Goal: Transaction & Acquisition: Purchase product/service

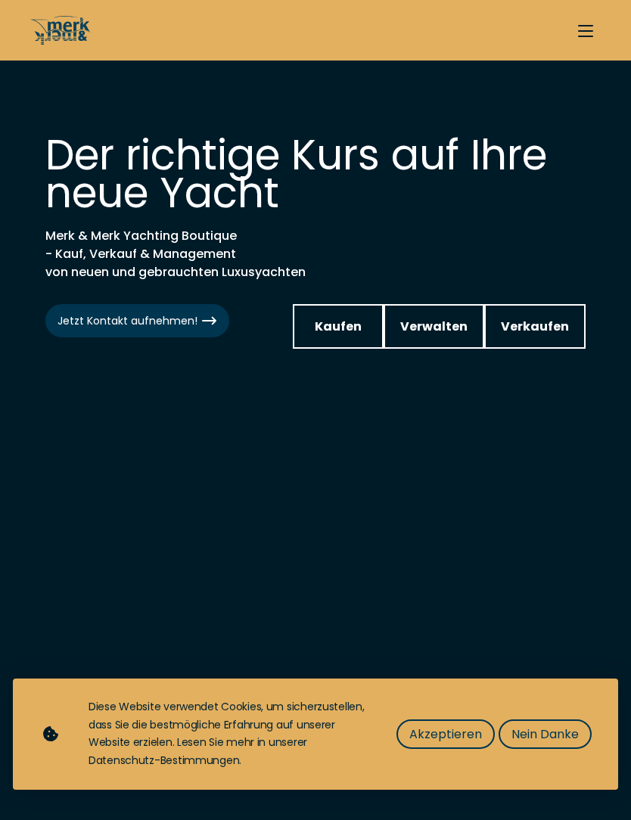
click at [446, 742] on span "Akzeptieren" at bounding box center [445, 734] width 73 height 19
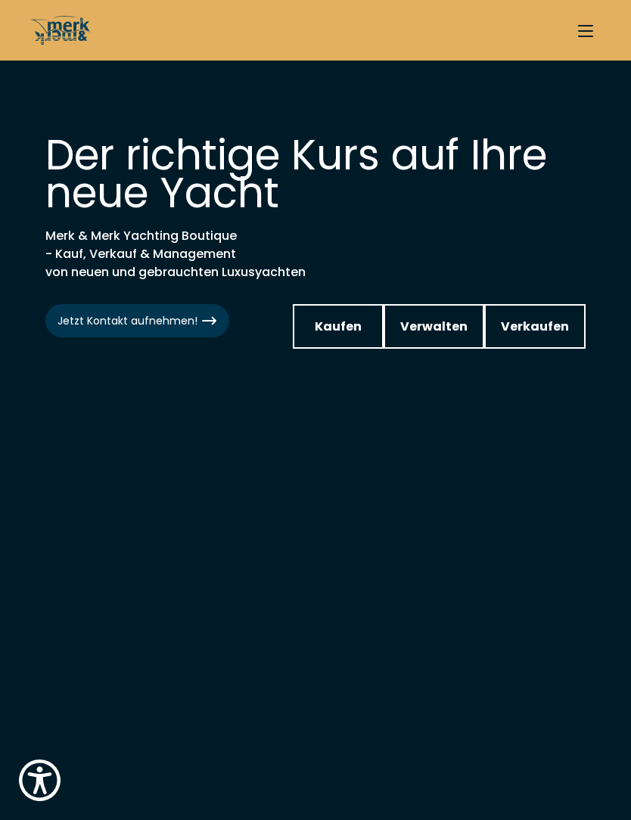
click at [359, 326] on span "Kaufen" at bounding box center [338, 326] width 47 height 19
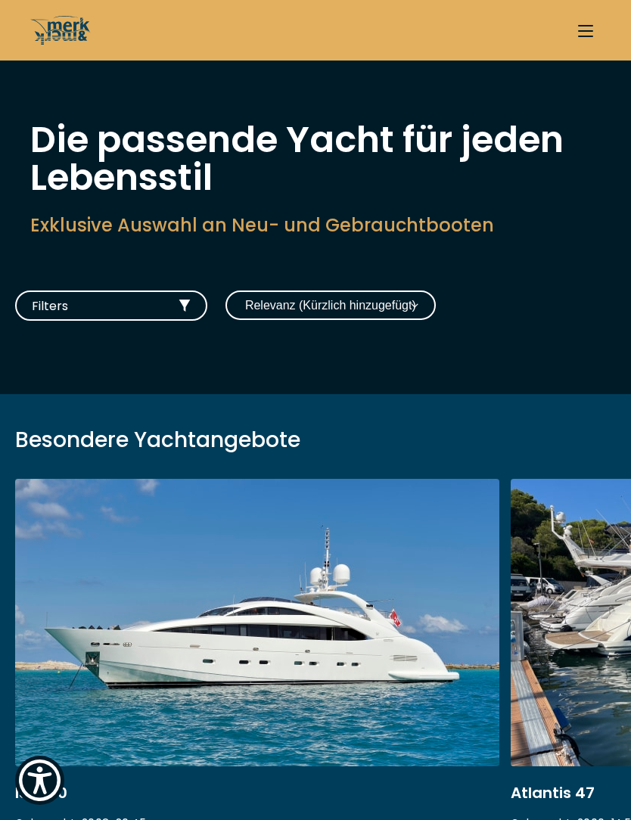
click at [182, 309] on icon "button" at bounding box center [185, 306] width 12 height 12
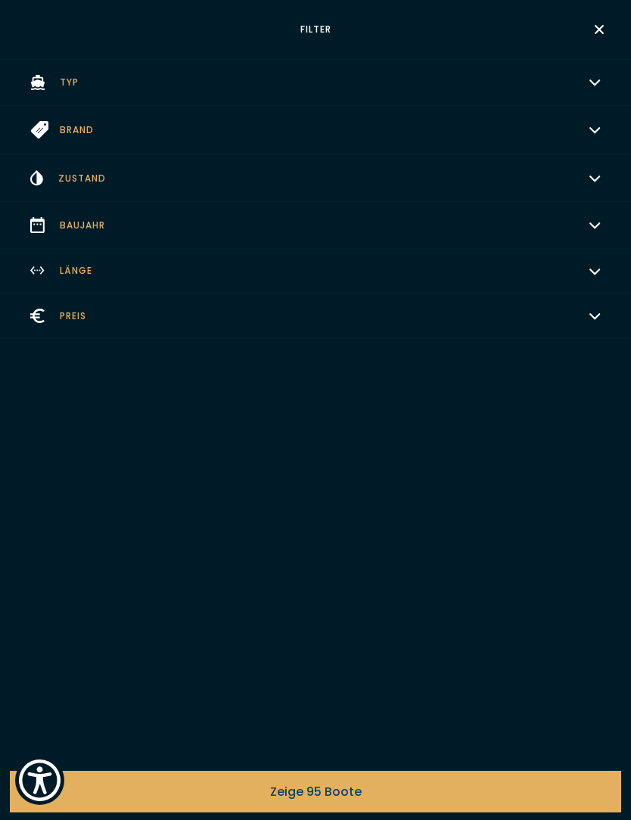
click at [56, 281] on button "Länge Wählen" at bounding box center [315, 271] width 631 height 45
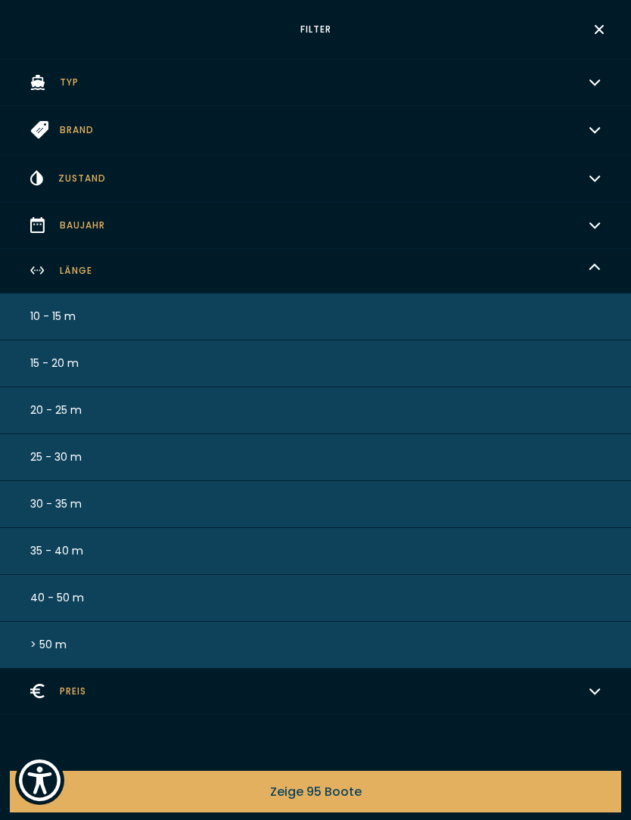
click at [48, 318] on span "10 - 15 m" at bounding box center [52, 317] width 45 height 16
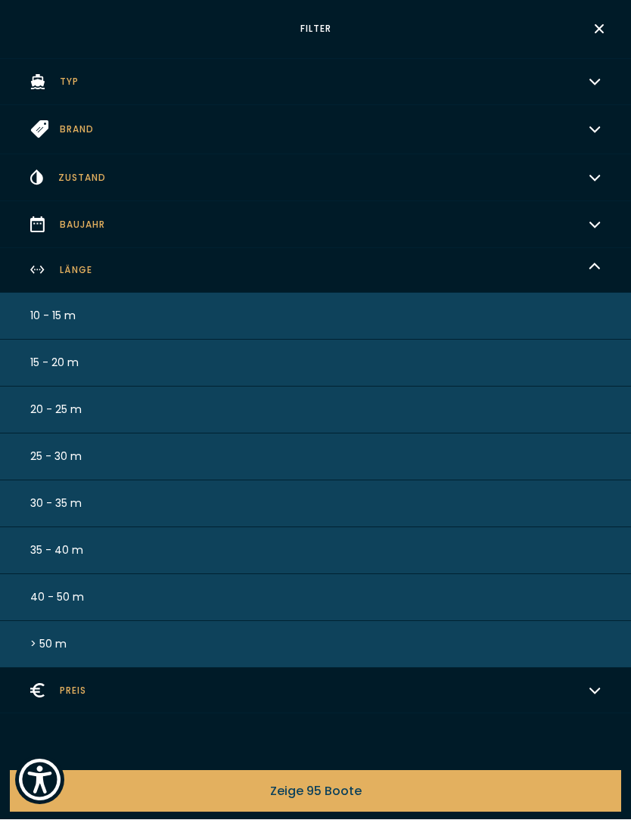
scroll to position [290, 0]
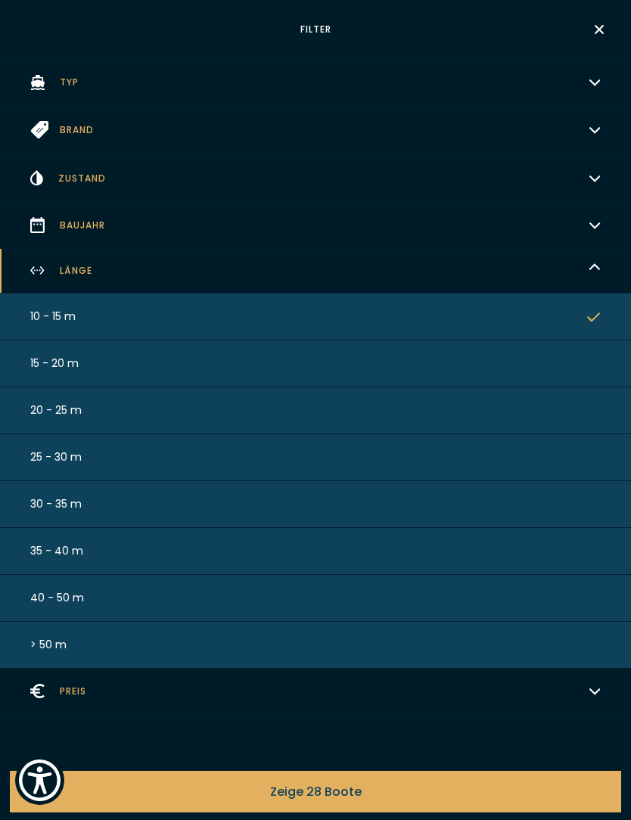
click at [43, 324] on span "10 - 15 m" at bounding box center [52, 317] width 45 height 16
click at [51, 331] on button "10 - 15 m" at bounding box center [315, 316] width 631 height 47
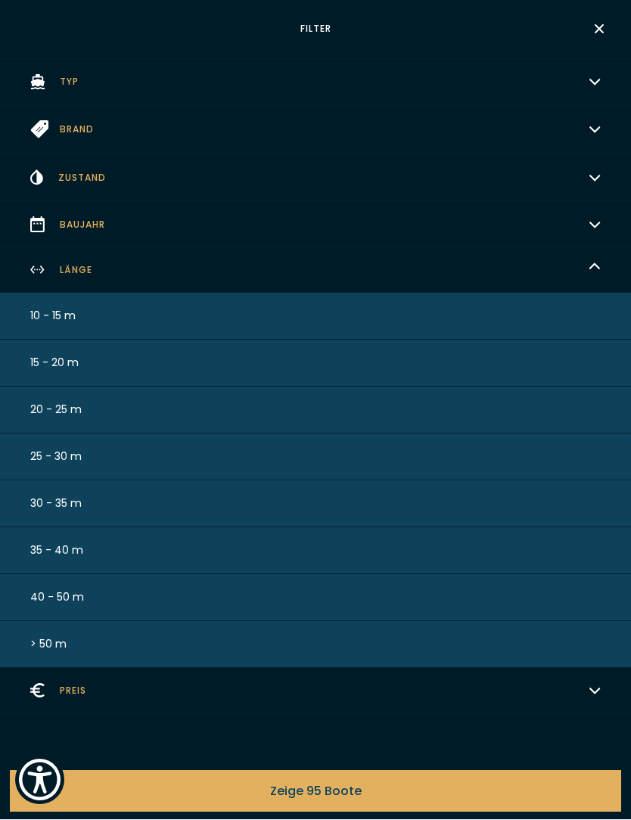
scroll to position [290, 0]
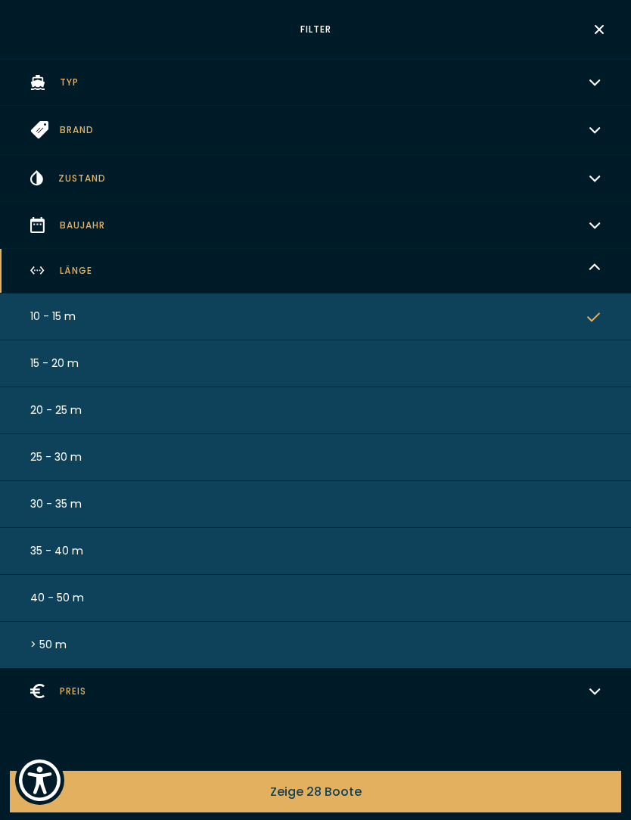
click at [281, 799] on span "Zeige 28 Boote" at bounding box center [316, 791] width 92 height 19
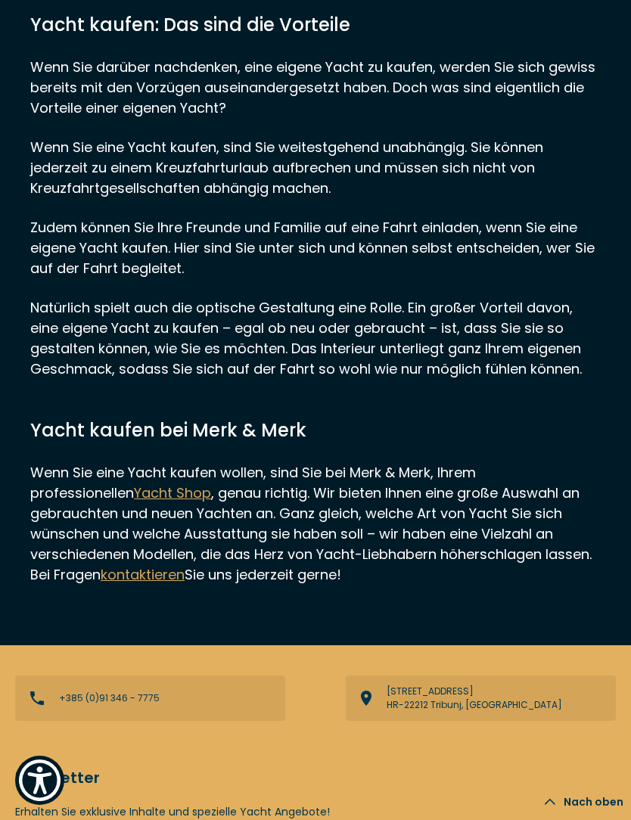
scroll to position [289, 0]
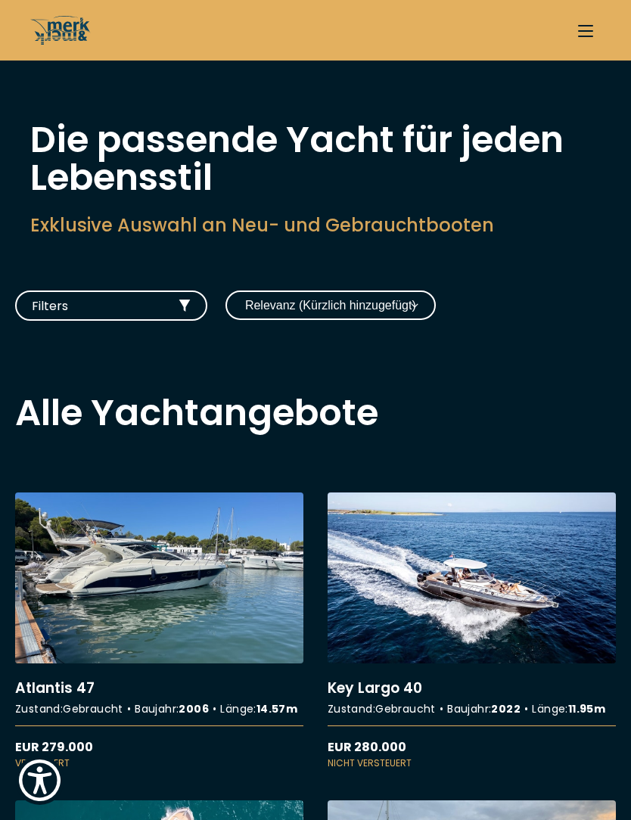
scroll to position [290, 0]
